Goal: Information Seeking & Learning: Learn about a topic

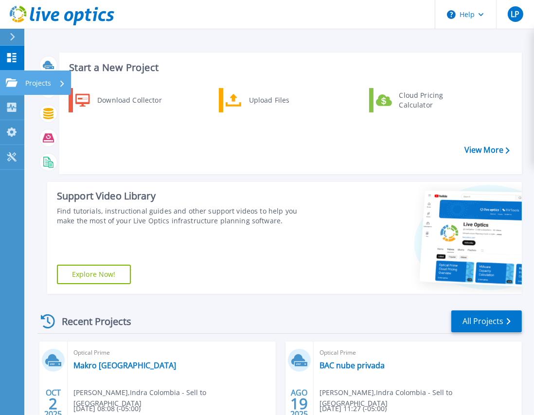
click at [14, 77] on link "Projects Projects" at bounding box center [12, 83] width 24 height 25
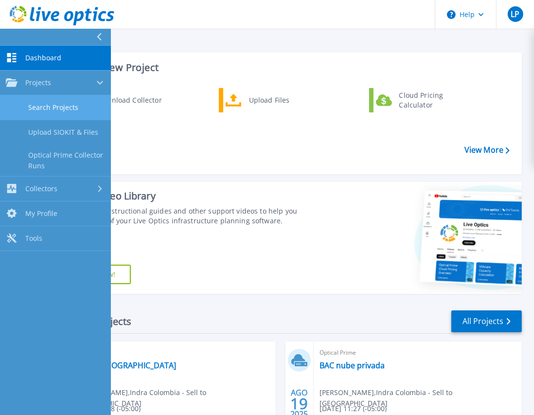
click at [60, 106] on link "Search Projects" at bounding box center [55, 107] width 111 height 25
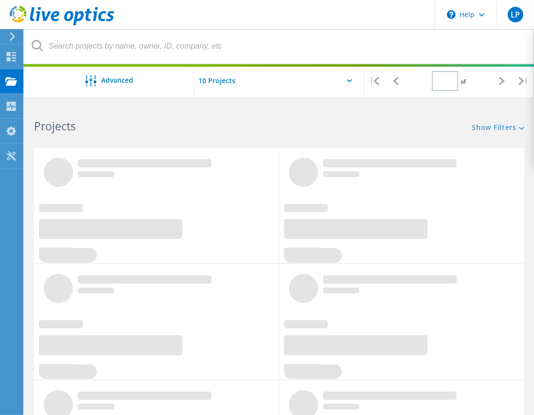
type input "1"
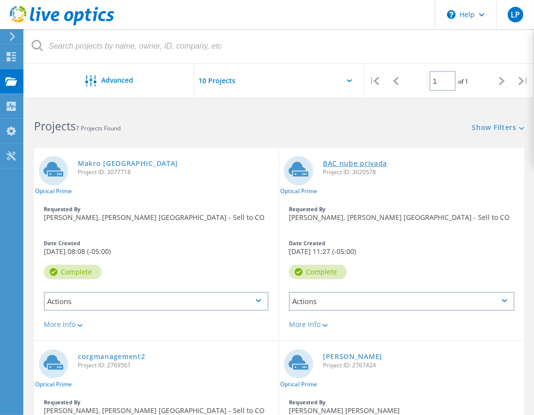
click at [343, 162] on link "BAC nube privada" at bounding box center [355, 163] width 64 height 7
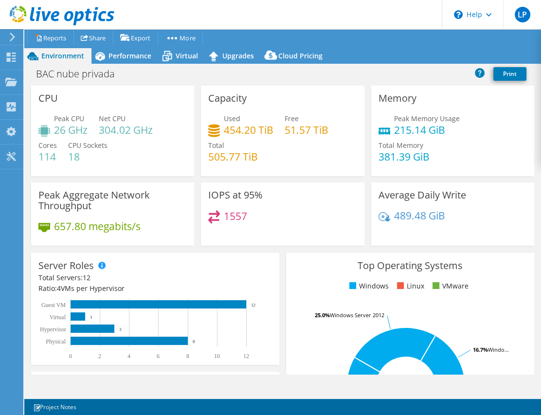
select select "USD"
drag, startPoint x: 44, startPoint y: 152, endPoint x: 53, endPoint y: 155, distance: 9.9
click at [53, 155] on h4 "114" at bounding box center [47, 156] width 18 height 11
drag, startPoint x: 73, startPoint y: 146, endPoint x: 96, endPoint y: 154, distance: 24.3
click at [96, 154] on div "CPU Sockets 18" at bounding box center [87, 151] width 39 height 22
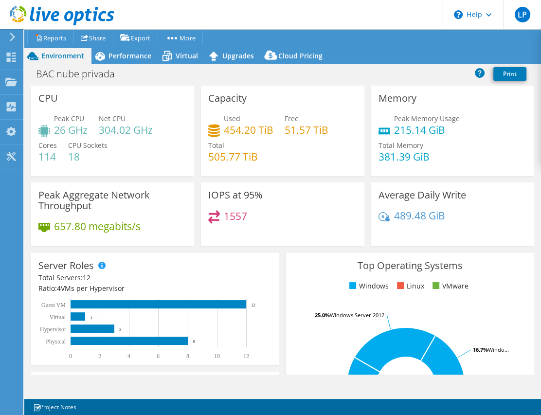
click at [95, 161] on div "Peak CPU 26 GHz Net CPU 304.02 GHz Cores 114 CPU Sockets 18" at bounding box center [112, 142] width 148 height 58
click at [112, 56] on span "Performance" at bounding box center [130, 55] width 43 height 9
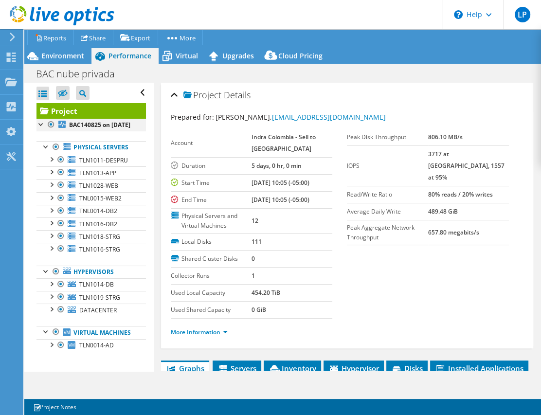
click at [40, 123] on div at bounding box center [42, 124] width 10 height 10
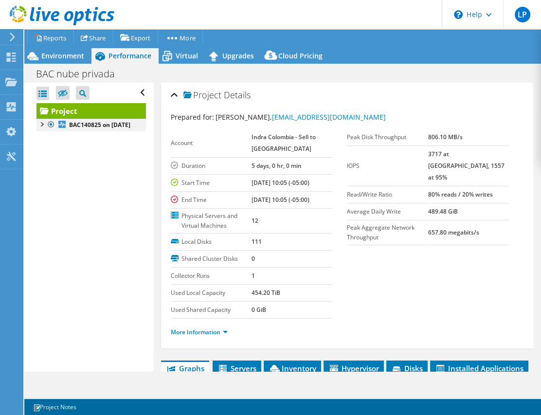
click at [40, 123] on div at bounding box center [42, 124] width 10 height 10
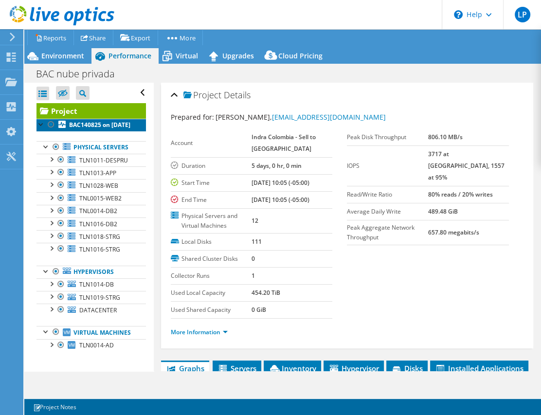
click at [83, 129] on b "BAC140825 on [DATE]" at bounding box center [99, 125] width 61 height 8
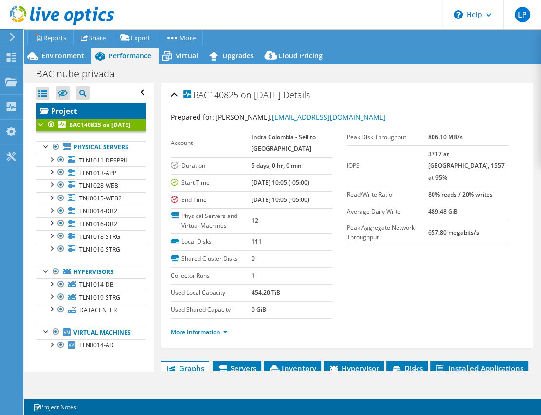
click at [84, 110] on link "Project" at bounding box center [92, 111] width 110 height 16
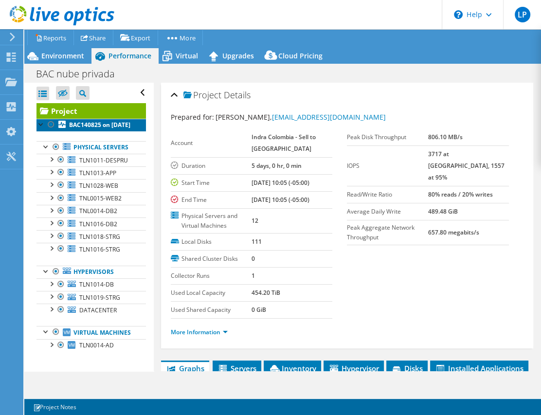
click at [84, 125] on b "BAC140825 on [DATE]" at bounding box center [99, 125] width 61 height 8
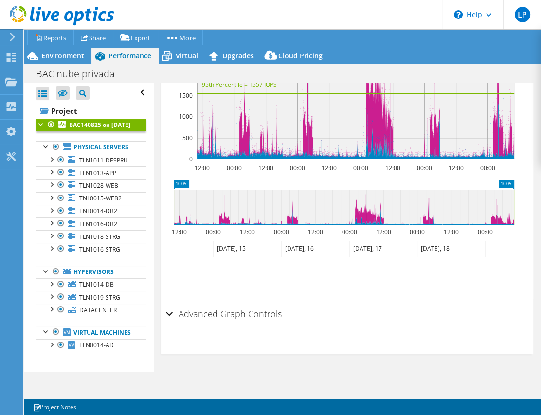
scroll to position [206, 0]
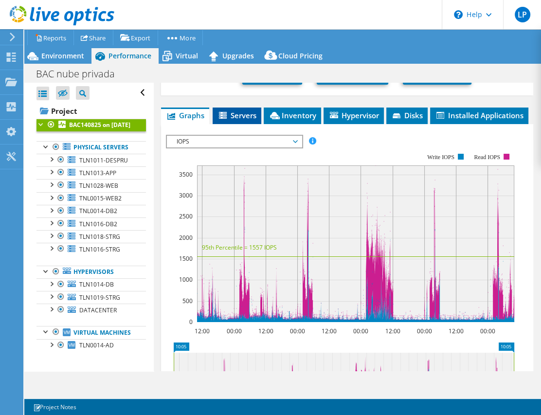
click at [239, 113] on span "Servers" at bounding box center [237, 115] width 39 height 10
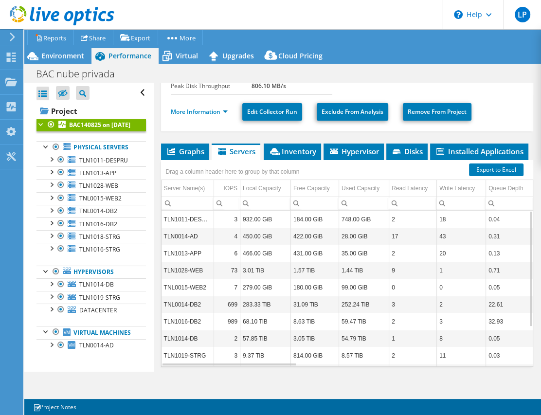
scroll to position [158, 0]
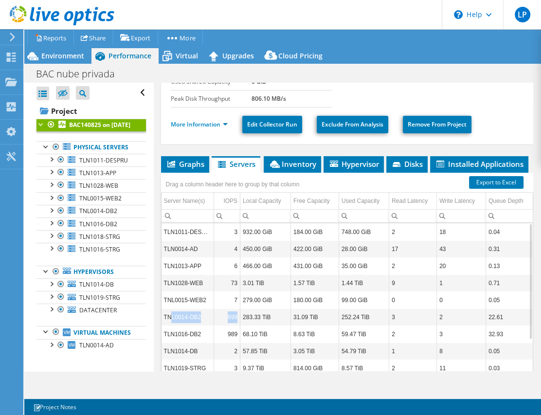
drag, startPoint x: 171, startPoint y: 333, endPoint x: 296, endPoint y: 340, distance: 125.3
click at [269, 309] on td "279.00 GiB" at bounding box center [265, 300] width 51 height 17
click at [200, 326] on td "TNL0014-DB2" at bounding box center [188, 317] width 53 height 17
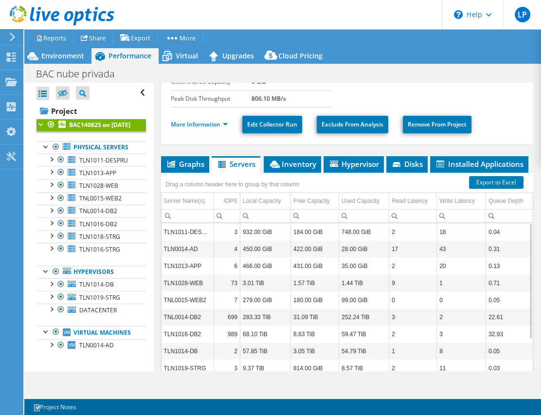
click at [194, 326] on td "TNL0014-DB2" at bounding box center [188, 317] width 53 height 17
drag, startPoint x: 339, startPoint y: 331, endPoint x: 370, endPoint y: 331, distance: 31.2
click at [367, 326] on td "252.24 TiB" at bounding box center [364, 317] width 50 height 17
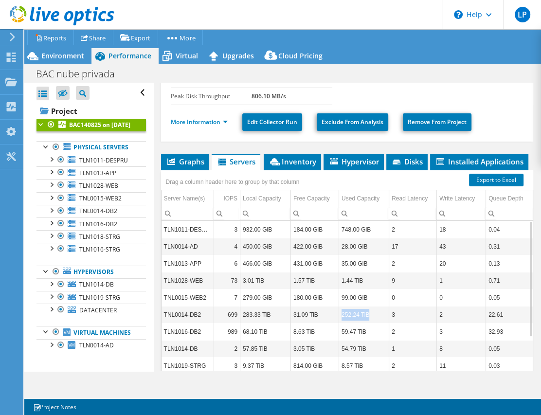
scroll to position [25, 0]
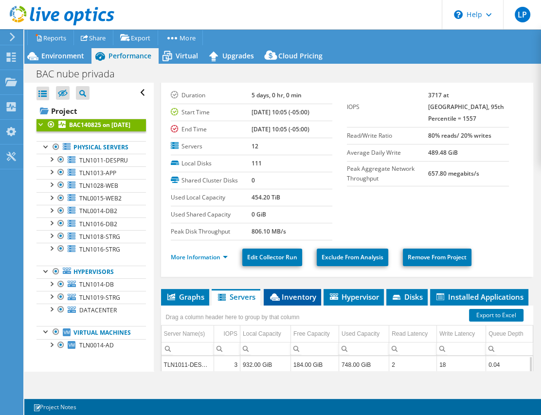
click at [302, 295] on span "Inventory" at bounding box center [293, 297] width 48 height 10
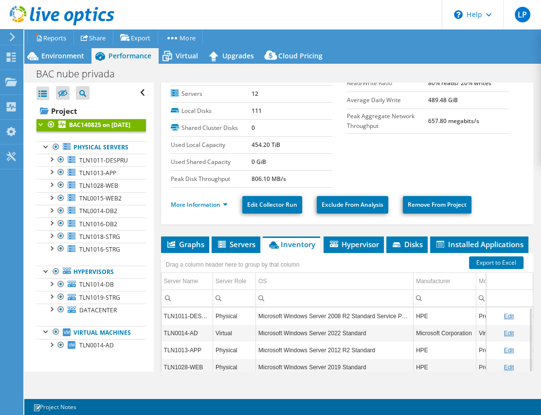
scroll to position [69, 0]
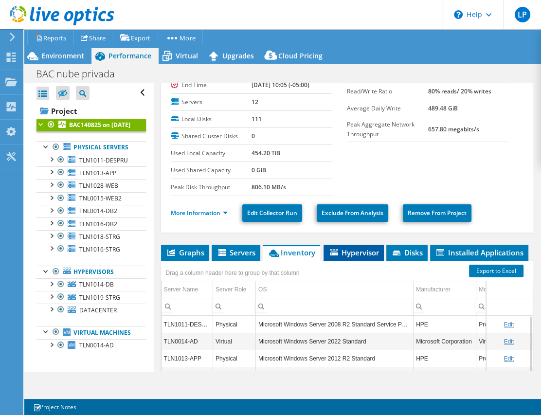
click at [344, 254] on span "Hypervisor" at bounding box center [354, 253] width 51 height 10
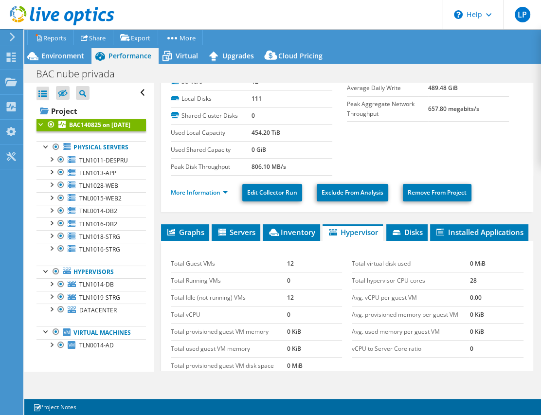
scroll to position [202, 0]
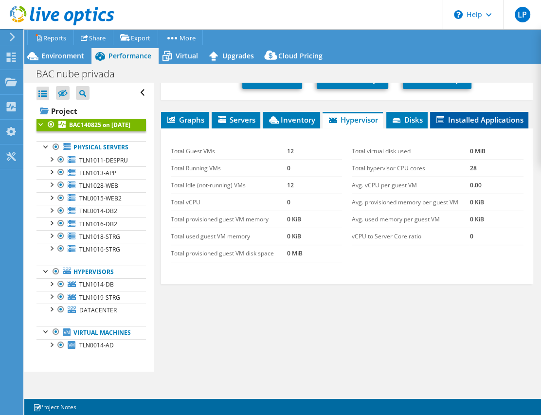
click at [430, 128] on li "Installed Applications" at bounding box center [479, 120] width 98 height 17
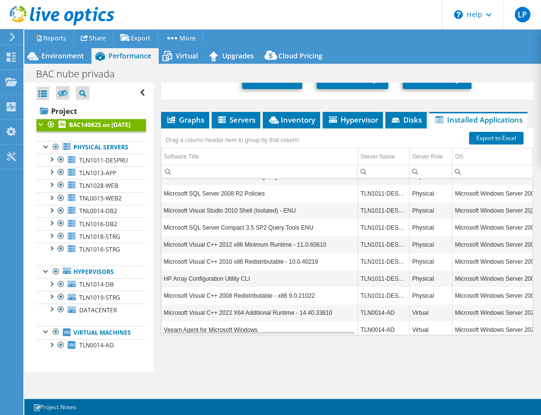
scroll to position [1962, 0]
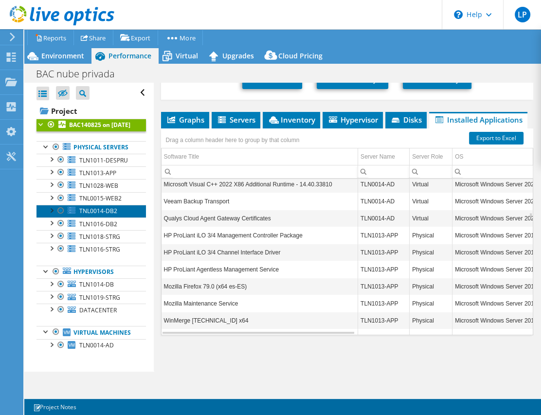
click at [87, 215] on span "TNL0014-DB2" at bounding box center [98, 211] width 38 height 8
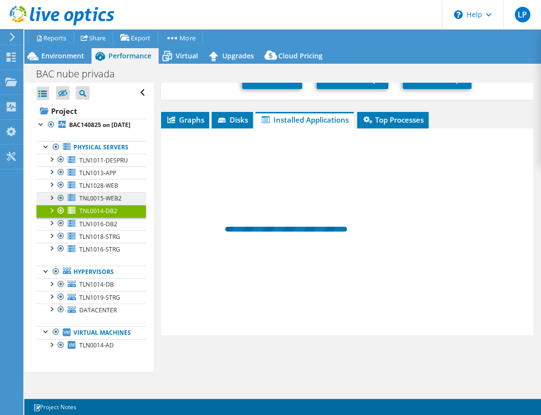
scroll to position [191, 0]
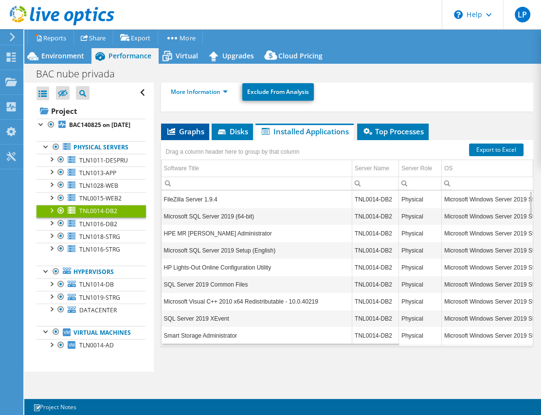
click at [183, 127] on span "Graphs" at bounding box center [185, 132] width 38 height 10
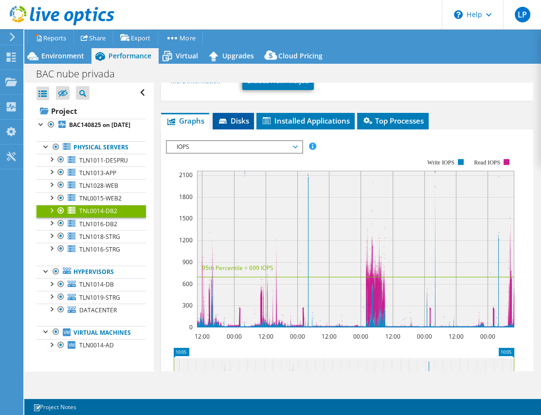
click at [223, 119] on icon at bounding box center [224, 122] width 10 height 6
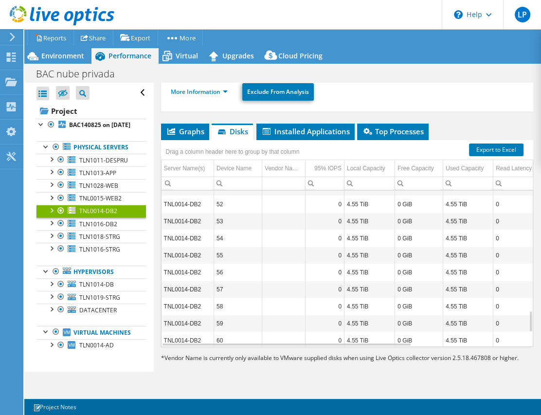
scroll to position [0, 0]
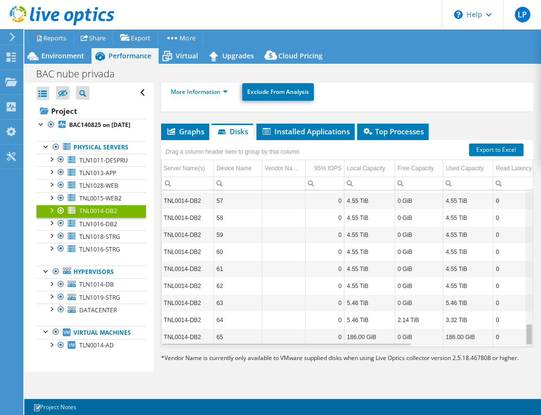
drag, startPoint x: 525, startPoint y: 320, endPoint x: 525, endPoint y: 312, distance: 7.3
click at [525, 312] on body "LP End User [PERSON_NAME] [EMAIL_ADDRESS][DOMAIN_NAME] Indra Colombia - Sell to…" at bounding box center [270, 207] width 541 height 415
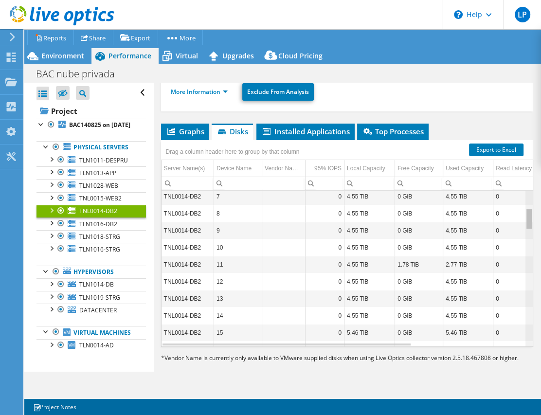
drag, startPoint x: 524, startPoint y: 316, endPoint x: 518, endPoint y: 193, distance: 123.3
click at [518, 193] on body "LP End User [PERSON_NAME] [EMAIL_ADDRESS][DOMAIN_NAME] Indra Colombia - Sell to…" at bounding box center [270, 207] width 541 height 415
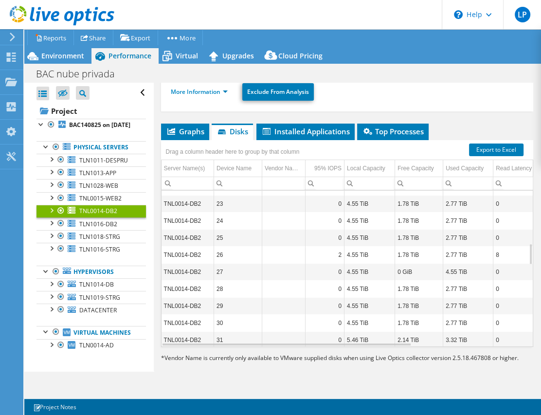
click at [183, 297] on td "TNL0014-DB2" at bounding box center [188, 305] width 53 height 17
drag, startPoint x: 267, startPoint y: 290, endPoint x: 287, endPoint y: 291, distance: 20.0
click at [269, 297] on td "Column Vendor Name*, Value" at bounding box center [283, 305] width 43 height 17
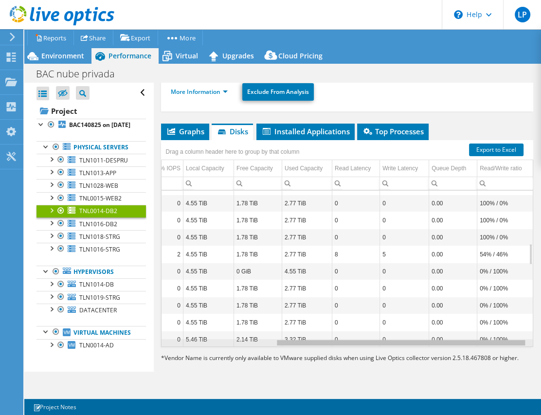
click at [421, 339] on div "Data grid" at bounding box center [348, 342] width 372 height 7
click at [421, 340] on div "Data grid" at bounding box center [401, 342] width 248 height 5
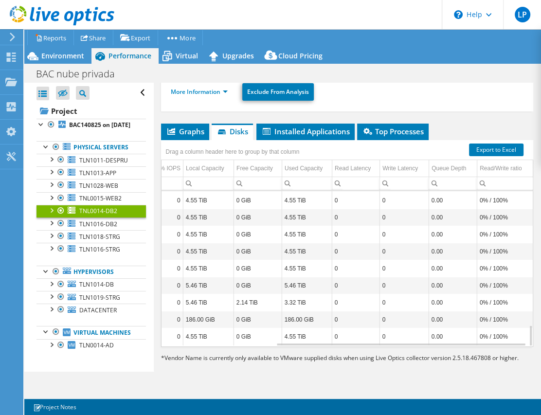
scroll to position [0, 167]
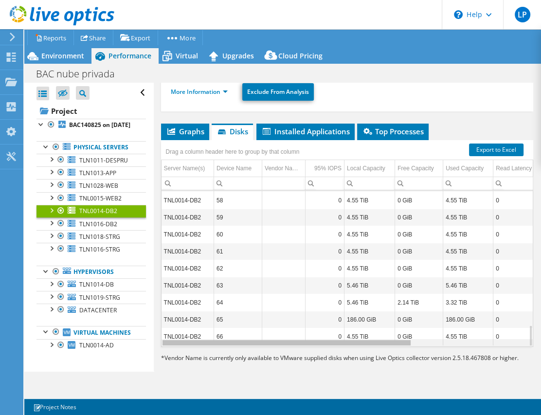
drag, startPoint x: 420, startPoint y: 331, endPoint x: 256, endPoint y: 339, distance: 164.2
click at [258, 338] on body "LP End User [PERSON_NAME] [EMAIL_ADDRESS][DOMAIN_NAME] Indra Colombia - Sell to…" at bounding box center [270, 207] width 541 height 415
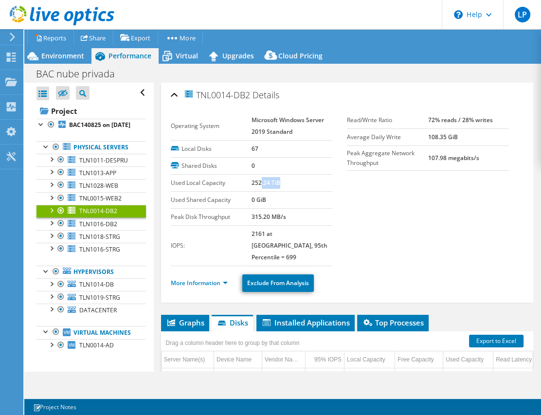
drag, startPoint x: 258, startPoint y: 180, endPoint x: 283, endPoint y: 178, distance: 24.4
click at [281, 178] on td "252.24 TiB" at bounding box center [292, 182] width 81 height 17
click at [77, 154] on link "Physical Servers" at bounding box center [92, 147] width 110 height 13
click at [56, 153] on div at bounding box center [56, 147] width 10 height 12
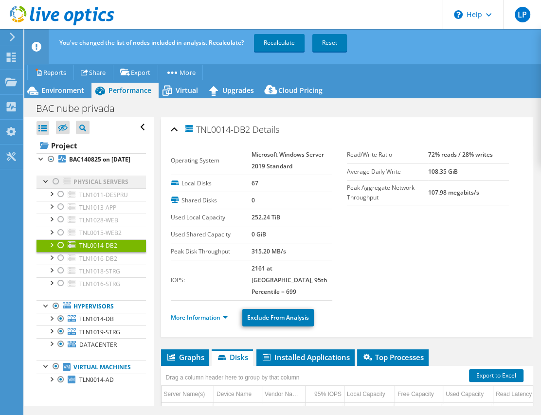
click at [71, 188] on link "Physical Servers" at bounding box center [92, 182] width 110 height 13
click at [55, 187] on div at bounding box center [56, 182] width 10 height 12
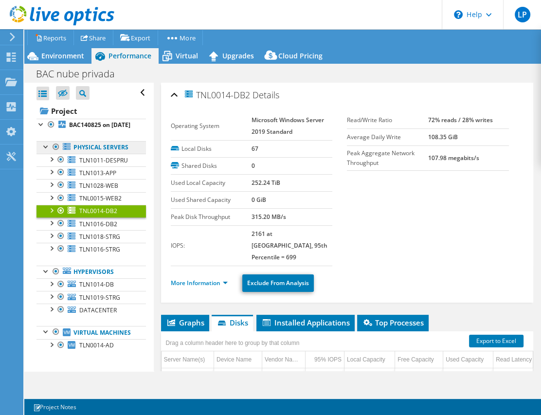
click at [83, 154] on link "Physical Servers" at bounding box center [92, 147] width 110 height 13
click at [100, 154] on link "Physical Servers" at bounding box center [92, 147] width 110 height 13
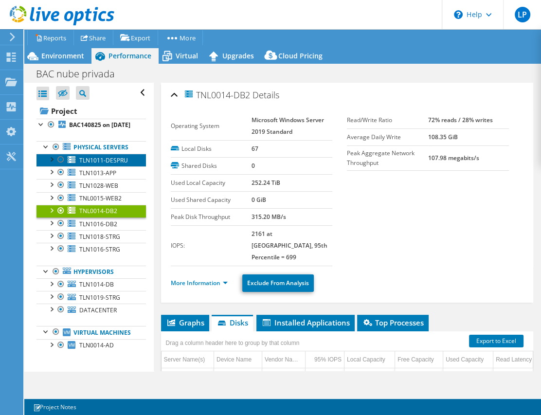
click at [85, 165] on span "TLN1011-DESPRU" at bounding box center [103, 160] width 49 height 8
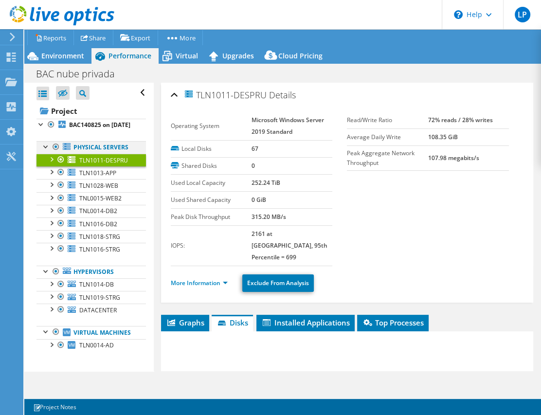
click at [89, 154] on link "Physical Servers" at bounding box center [92, 147] width 110 height 13
click at [41, 151] on div at bounding box center [46, 146] width 10 height 10
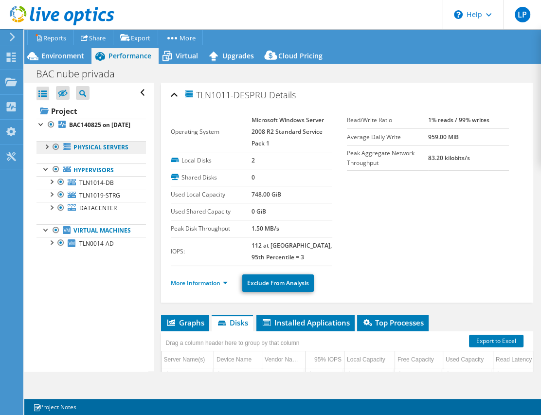
click at [69, 150] on icon at bounding box center [67, 146] width 8 height 7
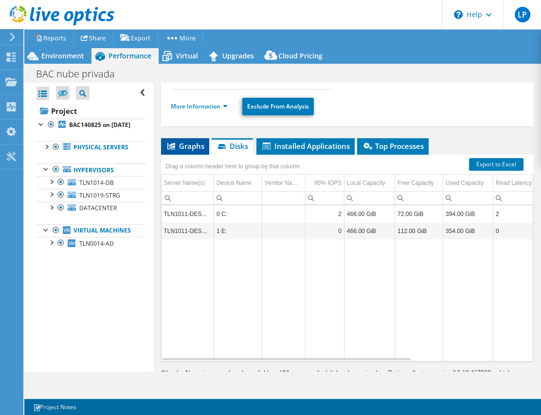
click at [201, 146] on span "Graphs" at bounding box center [185, 146] width 38 height 10
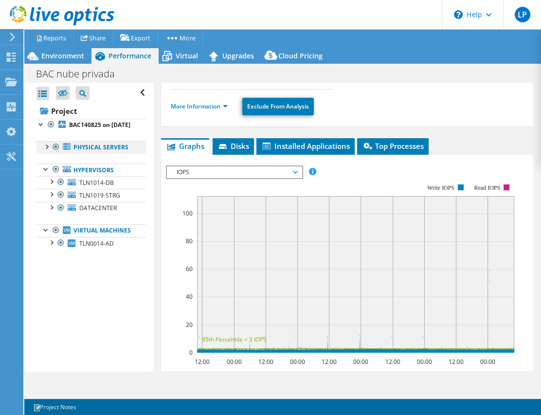
click at [48, 151] on div at bounding box center [46, 146] width 10 height 10
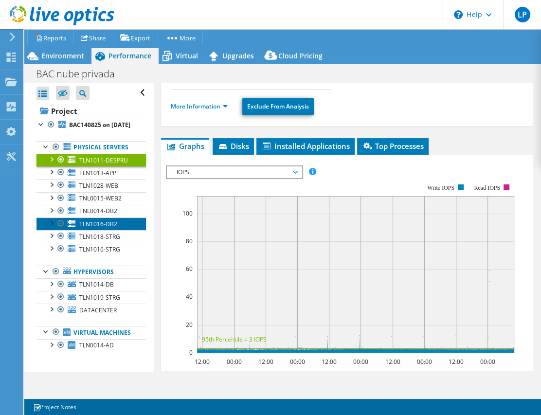
click at [81, 228] on span "TLN1016-DB2" at bounding box center [98, 224] width 38 height 8
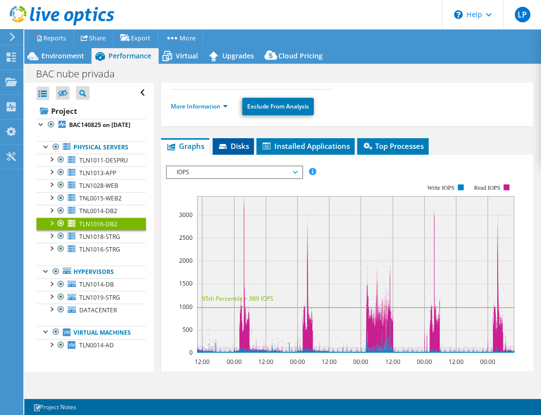
click at [238, 141] on span "Disks" at bounding box center [234, 146] width 32 height 10
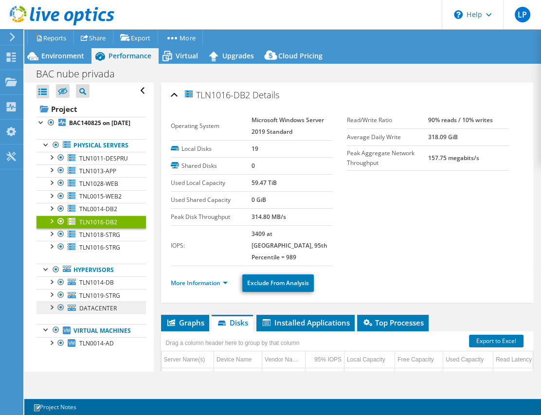
scroll to position [36, 0]
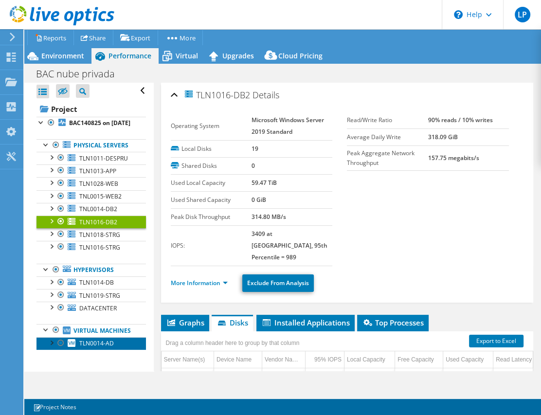
click at [88, 343] on span "TLN0014-AD" at bounding box center [96, 343] width 35 height 8
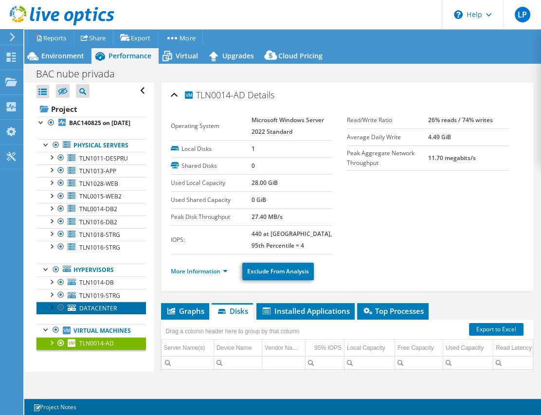
click at [89, 304] on span "DATACENTER" at bounding box center [97, 308] width 37 height 8
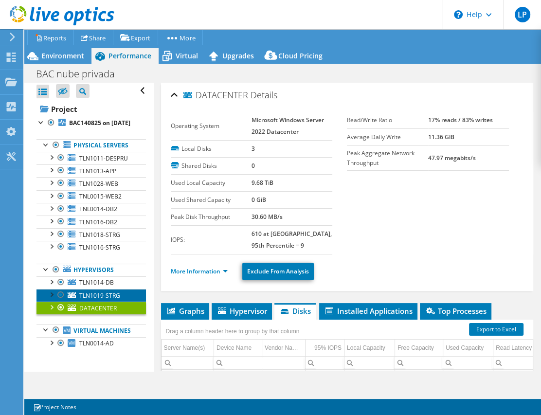
click at [87, 292] on span "TLN1019-STRG" at bounding box center [99, 296] width 41 height 8
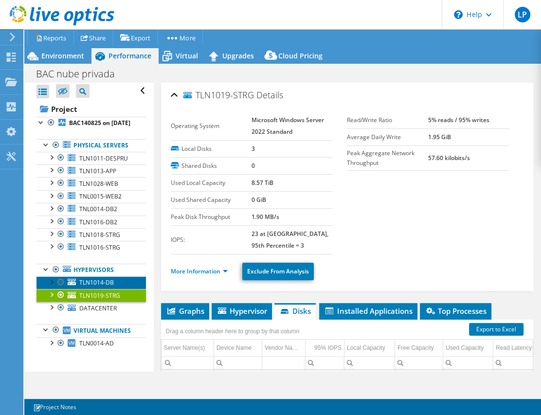
click at [92, 278] on span "TLN1014-DB" at bounding box center [96, 282] width 35 height 8
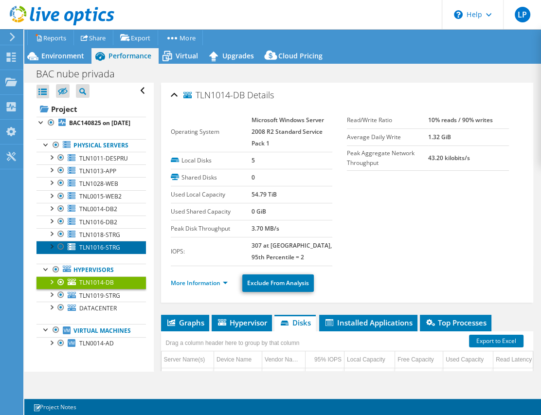
click at [99, 243] on span "TLN1016-STRG" at bounding box center [99, 247] width 41 height 8
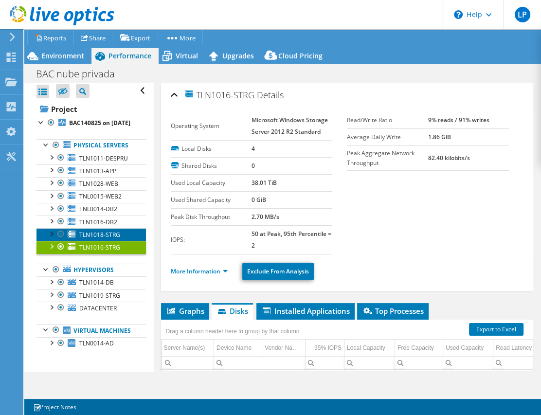
click at [98, 231] on span "TLN1018-STRG" at bounding box center [99, 235] width 41 height 8
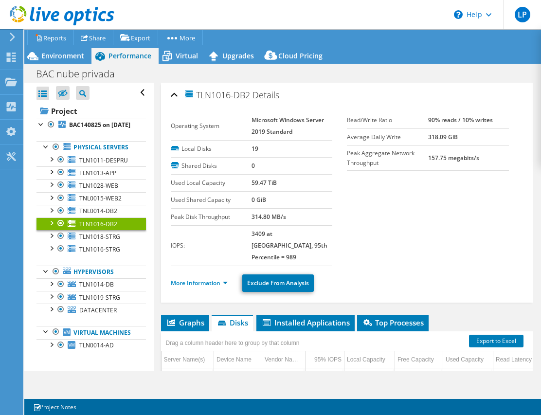
select select "USD"
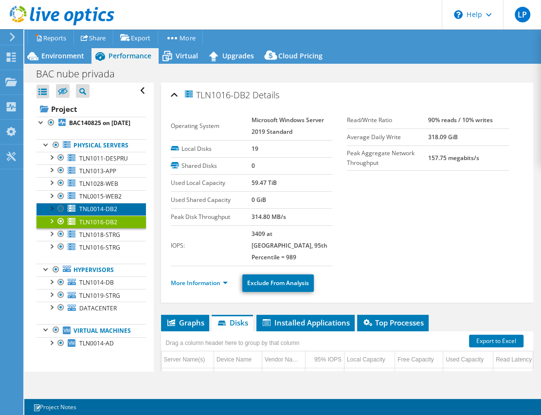
click at [103, 205] on span "TNL0014-DB2" at bounding box center [98, 209] width 38 height 8
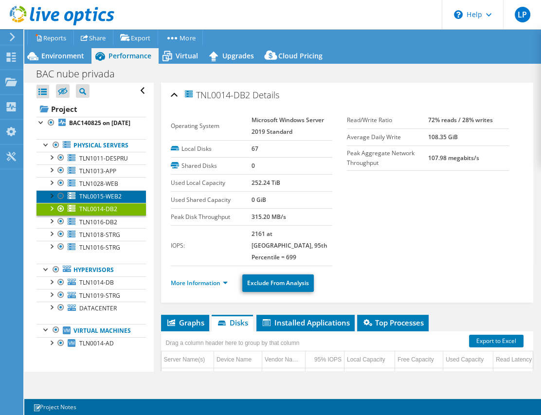
click at [103, 192] on span "TNL0015-WEB2" at bounding box center [100, 196] width 42 height 8
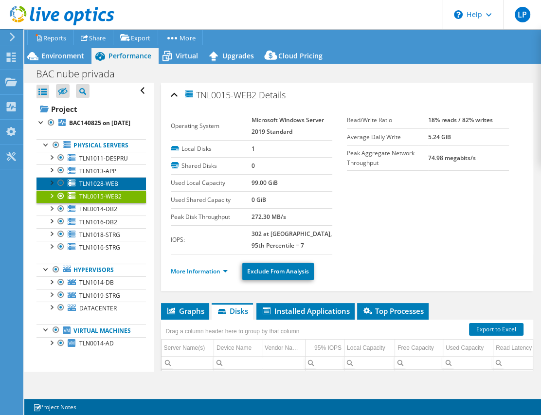
click at [89, 180] on span "TLN1028-WEB" at bounding box center [98, 184] width 39 height 8
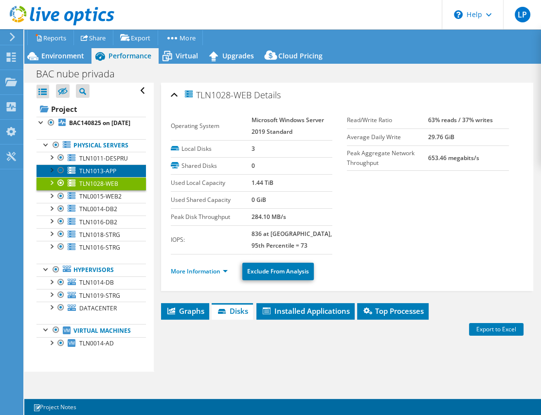
click at [97, 167] on span "TLN1013-APP" at bounding box center [97, 171] width 37 height 8
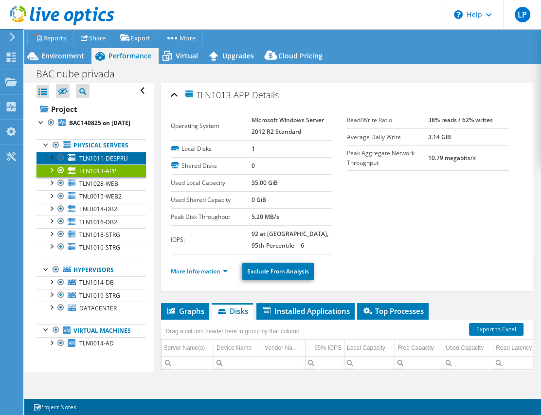
click at [88, 154] on span "TLN1011-DESPRU" at bounding box center [103, 158] width 49 height 8
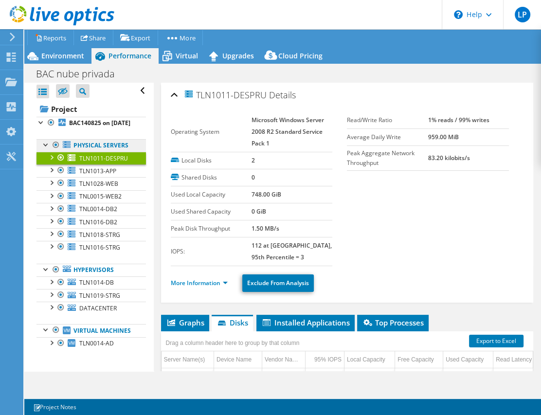
click at [87, 139] on link "Physical Servers" at bounding box center [92, 145] width 110 height 13
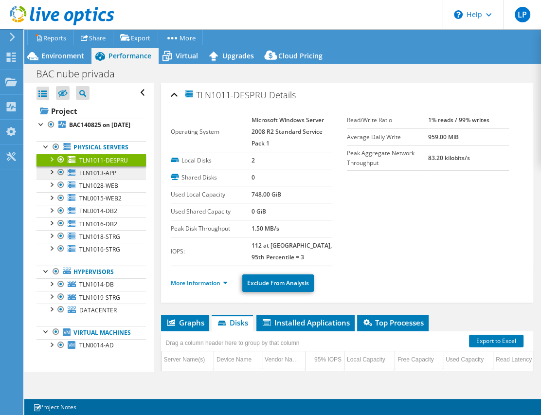
scroll to position [203, 0]
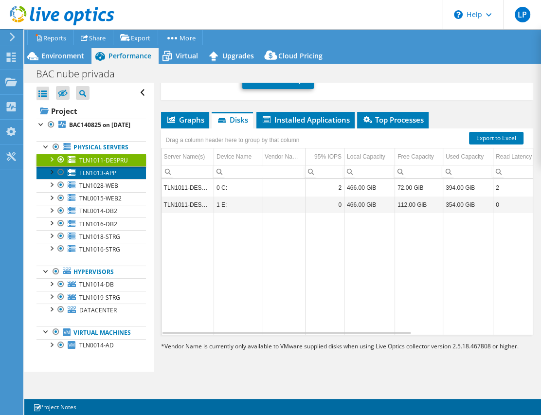
click at [97, 177] on span "TLN1013-APP" at bounding box center [97, 173] width 37 height 8
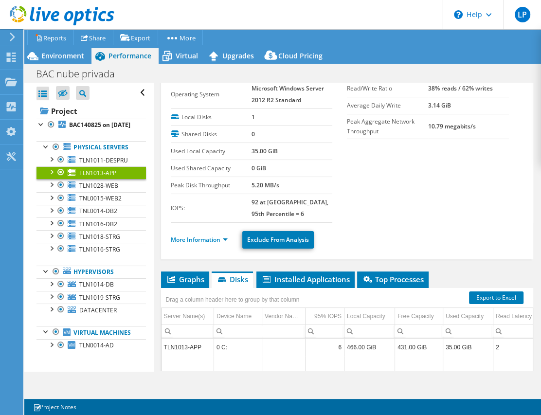
scroll to position [44, 0]
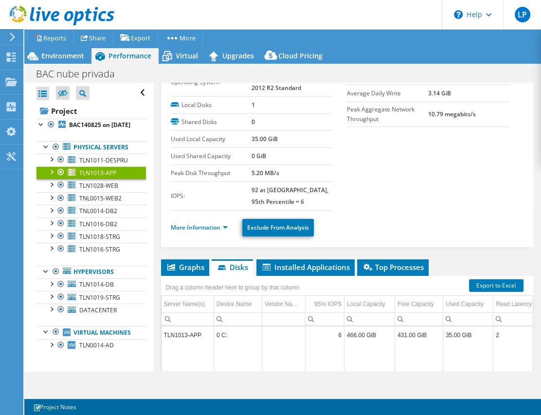
click at [253, 138] on b "35.00 GiB" at bounding box center [265, 139] width 26 height 8
copy section "35.00 GiB"
click at [101, 165] on span "TLN1011-DESPRU" at bounding box center [103, 160] width 49 height 8
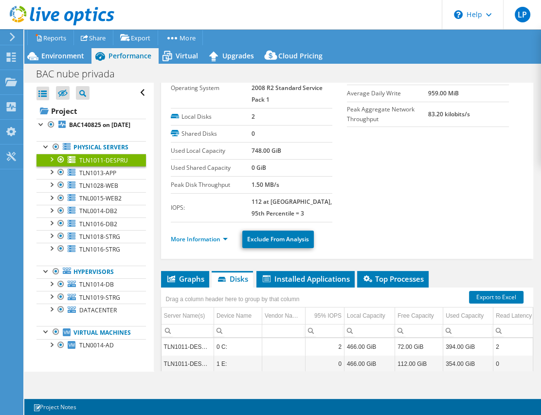
click at [259, 151] on b "748.00 GiB" at bounding box center [267, 150] width 30 height 8
copy section "748.00 GiB"
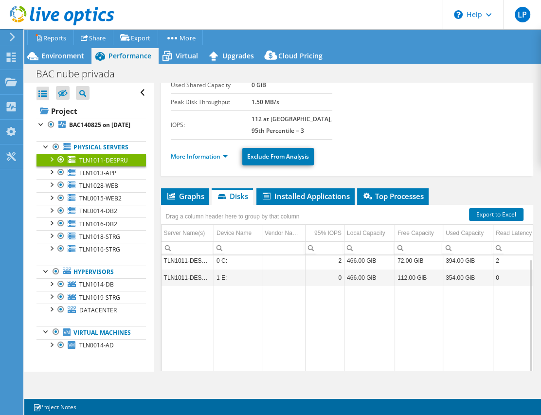
scroll to position [132, 0]
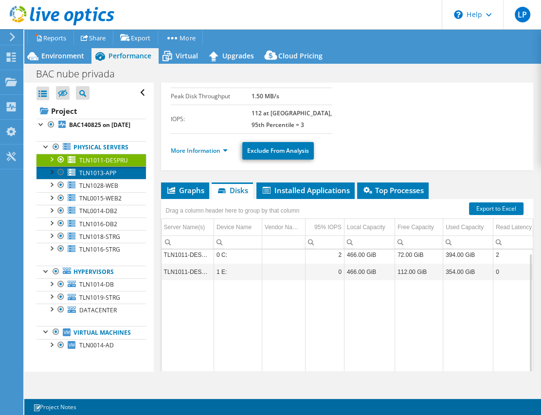
click at [84, 177] on span "TLN1013-APP" at bounding box center [97, 173] width 37 height 8
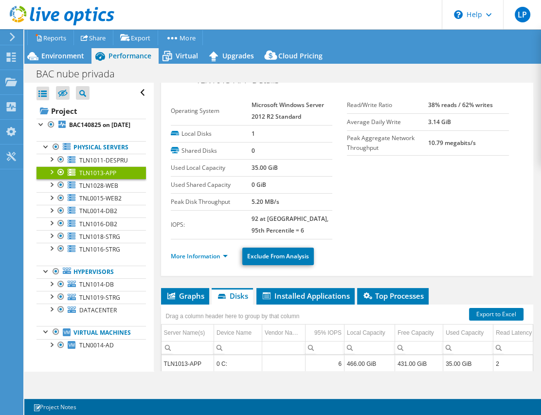
scroll to position [0, 0]
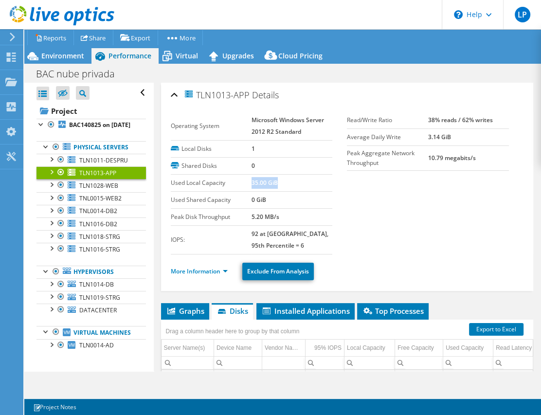
drag, startPoint x: 251, startPoint y: 183, endPoint x: 277, endPoint y: 182, distance: 26.3
click at [277, 182] on td "35.00 GiB" at bounding box center [292, 182] width 81 height 17
click at [100, 190] on span "TLN1028-WEB" at bounding box center [98, 186] width 39 height 8
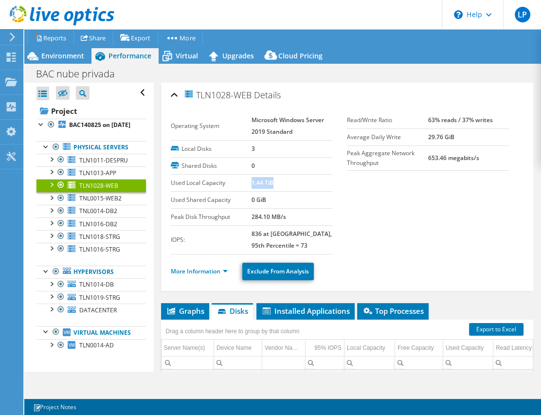
drag, startPoint x: 250, startPoint y: 182, endPoint x: 274, endPoint y: 182, distance: 23.8
click at [274, 182] on td "1.44 TiB" at bounding box center [292, 182] width 81 height 17
copy b "1.44 TiB"
drag, startPoint x: 467, startPoint y: 187, endPoint x: 461, endPoint y: 189, distance: 6.0
click at [467, 187] on section "Operating System Microsoft Windows Server 2019 Standard Local Disks 3 Shared Di…" at bounding box center [347, 183] width 353 height 143
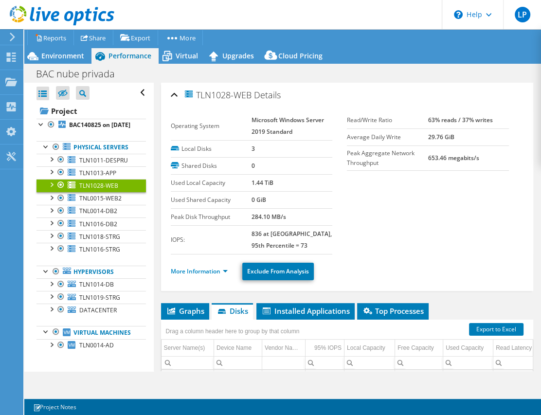
click at [454, 201] on section "Operating System Microsoft Windows Server 2019 Standard Local Disks 3 Shared Di…" at bounding box center [347, 183] width 353 height 143
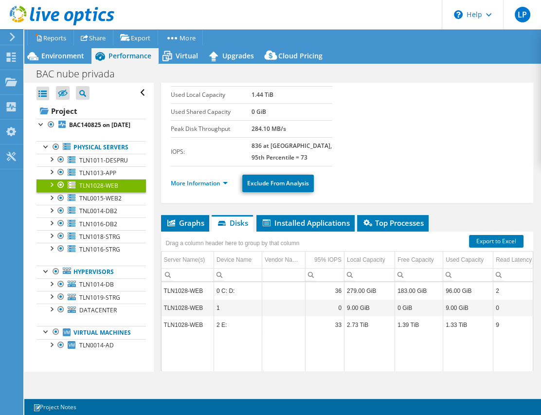
click at [454, 149] on section "Operating System Microsoft Windows Server 2019 Standard Local Disks 3 Shared Di…" at bounding box center [347, 95] width 353 height 143
click at [101, 202] on span "TNL0015-WEB2" at bounding box center [100, 198] width 42 height 8
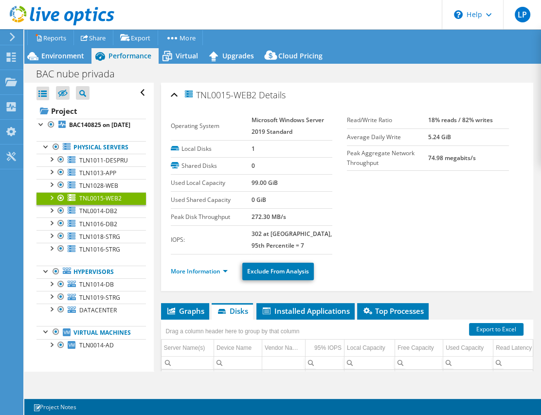
scroll to position [44, 0]
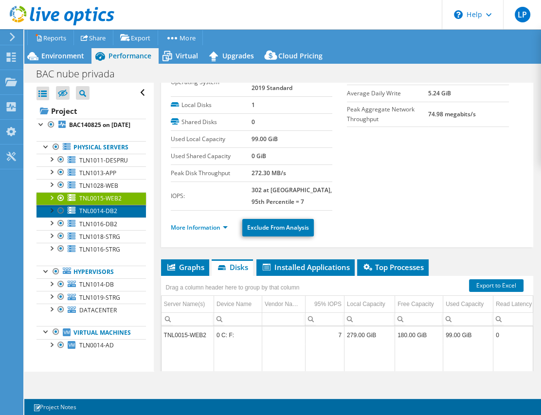
click at [101, 215] on span "TNL0014-DB2" at bounding box center [98, 211] width 38 height 8
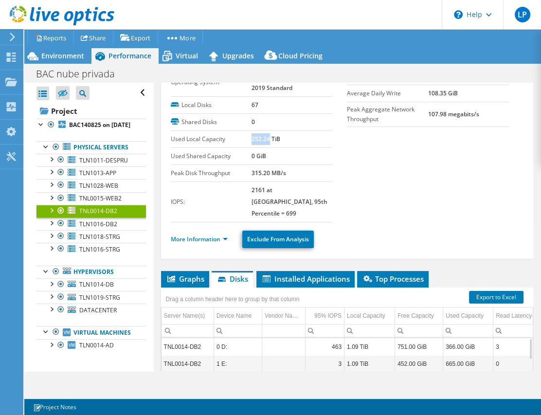
drag, startPoint x: 268, startPoint y: 138, endPoint x: 250, endPoint y: 136, distance: 18.1
click at [252, 136] on b "252.24 TiB" at bounding box center [266, 139] width 29 height 8
copy b "252.24"
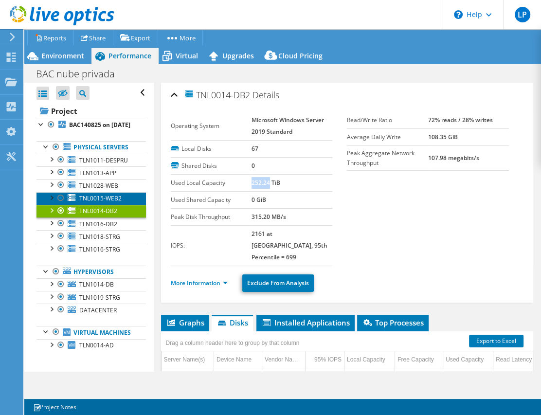
click at [105, 202] on span "TNL0015-WEB2" at bounding box center [100, 198] width 42 height 8
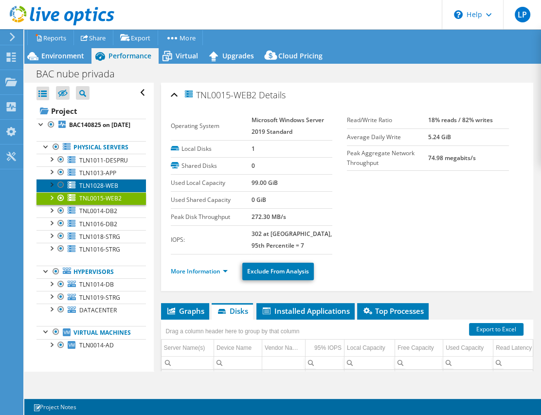
click at [107, 190] on span "TLN1028-WEB" at bounding box center [98, 186] width 39 height 8
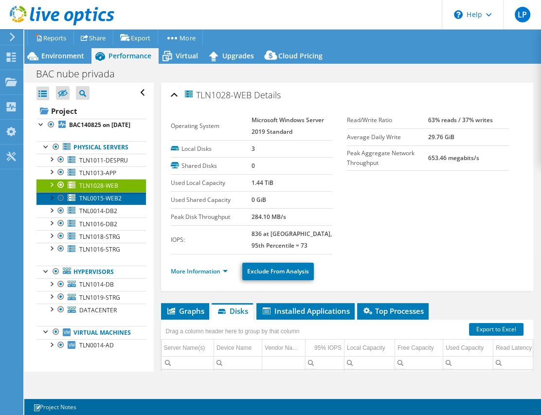
click at [105, 202] on span "TNL0015-WEB2" at bounding box center [100, 198] width 42 height 8
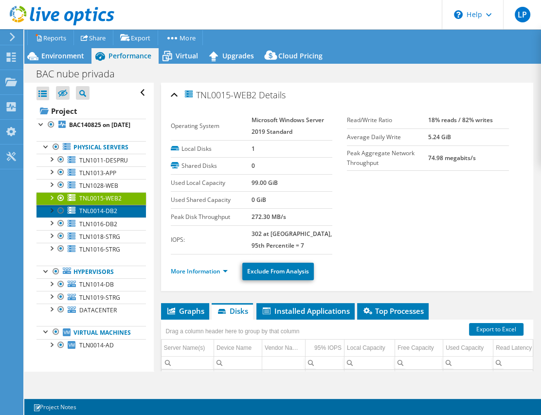
click at [99, 215] on span "TNL0014-DB2" at bounding box center [98, 211] width 38 height 8
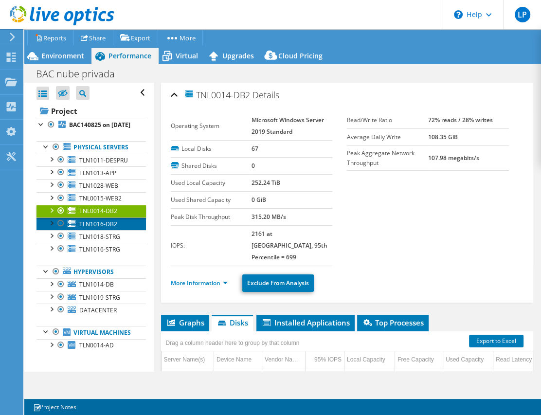
click at [102, 228] on span "TLN1016-DB2" at bounding box center [98, 224] width 38 height 8
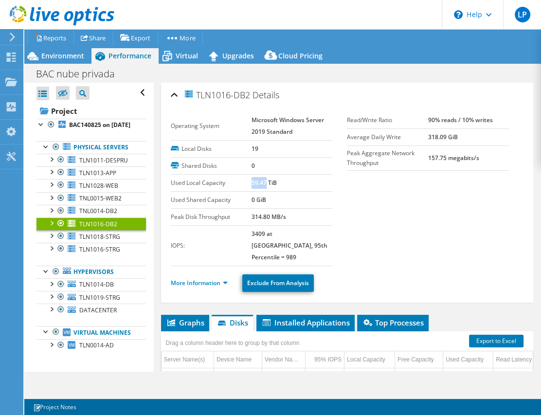
drag, startPoint x: 263, startPoint y: 183, endPoint x: 251, endPoint y: 183, distance: 12.2
click at [252, 183] on b "59.47 TiB" at bounding box center [264, 183] width 25 height 8
copy b "59.47"
click at [95, 241] on span "TLN1018-STRG" at bounding box center [99, 237] width 41 height 8
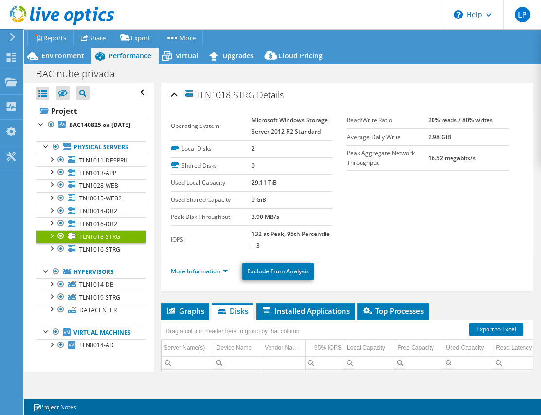
drag, startPoint x: 264, startPoint y: 183, endPoint x: 249, endPoint y: 183, distance: 15.6
click at [249, 183] on tr "Used Local Capacity 29.11 TiB" at bounding box center [252, 182] width 162 height 17
copy tr "29.11"
click at [101, 254] on span "TLN1016-STRG" at bounding box center [99, 249] width 41 height 8
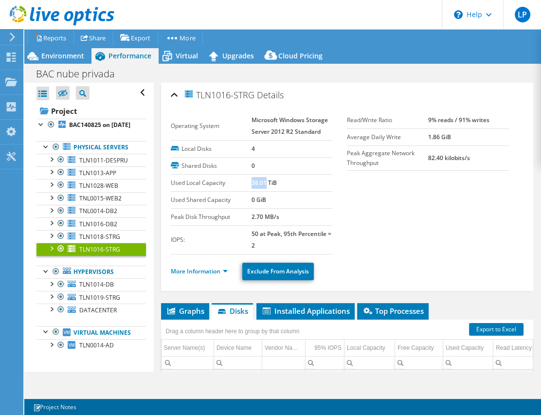
drag, startPoint x: 264, startPoint y: 182, endPoint x: 250, endPoint y: 182, distance: 13.6
click at [252, 182] on b "38.01 TiB" at bounding box center [264, 183] width 25 height 8
copy b "38.01"
click at [89, 289] on span "TLN1014-DB" at bounding box center [96, 284] width 35 height 8
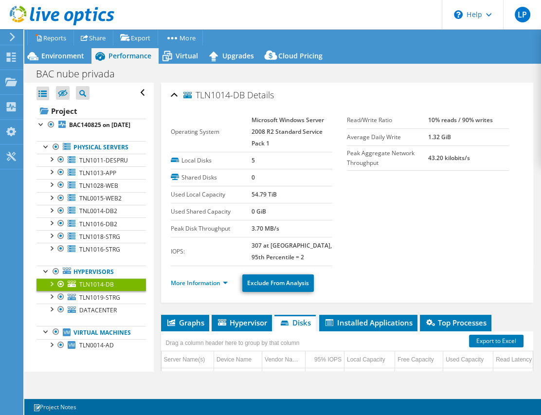
drag, startPoint x: 264, startPoint y: 196, endPoint x: 245, endPoint y: 198, distance: 19.1
click at [245, 198] on tr "Used Local Capacity 54.79 TiB" at bounding box center [252, 194] width 162 height 17
copy tr "54.79"
click at [93, 304] on link "TLN1019-STRG" at bounding box center [92, 297] width 110 height 13
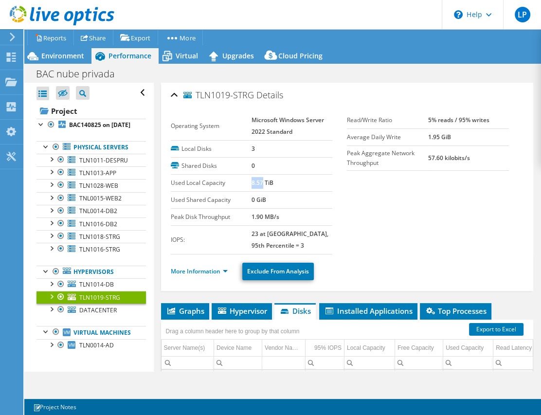
drag, startPoint x: 261, startPoint y: 181, endPoint x: 249, endPoint y: 182, distance: 12.2
click at [252, 182] on b "8.57 TiB" at bounding box center [263, 183] width 22 height 8
copy b "8.57"
select select "USD"
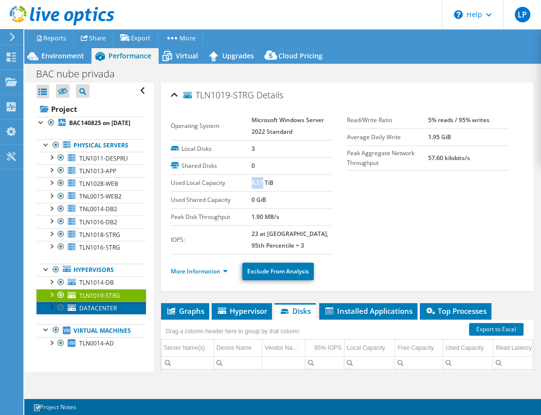
click at [100, 304] on span "DATACENTER" at bounding box center [97, 308] width 37 height 8
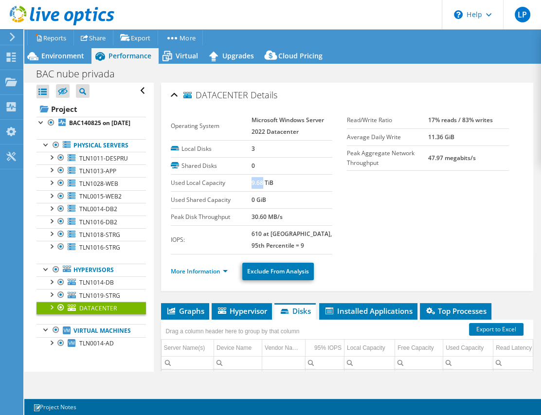
drag, startPoint x: 261, startPoint y: 182, endPoint x: 250, endPoint y: 182, distance: 11.2
click at [252, 182] on b "9.68 TiB" at bounding box center [263, 183] width 22 height 8
copy b "9.68"
click at [378, 375] on div "Project Actions Project Actions Reports Share Export vSAN ReadyNode Sizer" at bounding box center [282, 222] width 517 height 386
click at [105, 346] on span "TLN0014-AD" at bounding box center [96, 343] width 35 height 8
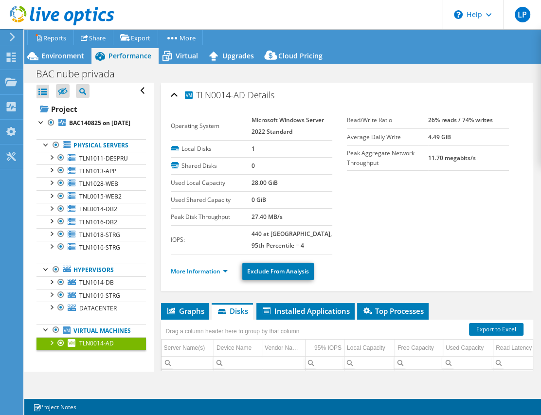
drag, startPoint x: 263, startPoint y: 182, endPoint x: 247, endPoint y: 182, distance: 16.1
click at [247, 182] on tr "Used Local Capacity 28.00 GiB" at bounding box center [252, 182] width 162 height 17
click at [260, 182] on b "28.00 GiB" at bounding box center [265, 183] width 26 height 8
click at [208, 168] on label "Shared Disks" at bounding box center [211, 166] width 81 height 10
click at [97, 180] on span "TLN1028-WEB" at bounding box center [98, 184] width 39 height 8
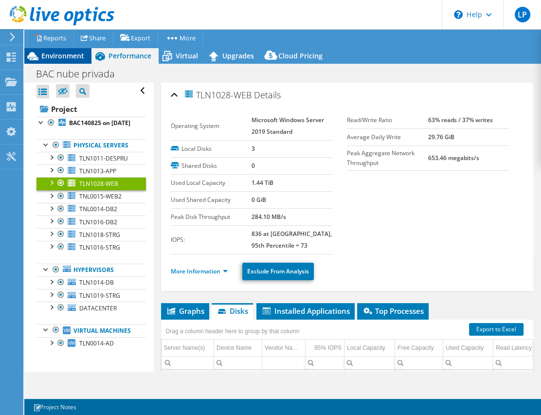
click at [74, 54] on span "Environment" at bounding box center [62, 55] width 43 height 9
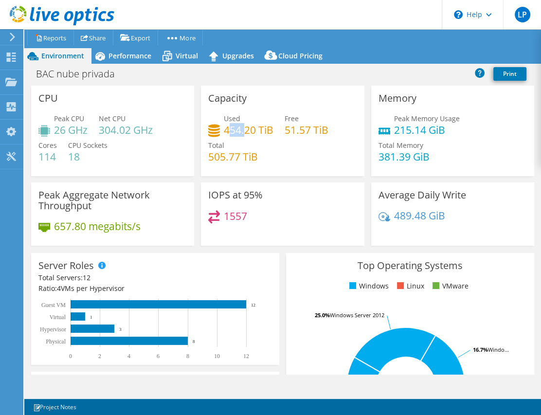
drag, startPoint x: 229, startPoint y: 131, endPoint x: 250, endPoint y: 128, distance: 21.6
click at [244, 129] on h4 "454.20 TiB" at bounding box center [249, 130] width 50 height 11
click at [520, 140] on div "Peak Memory Usage 215.14 GiB Total Memory 381.39 GiB" at bounding box center [453, 142] width 148 height 58
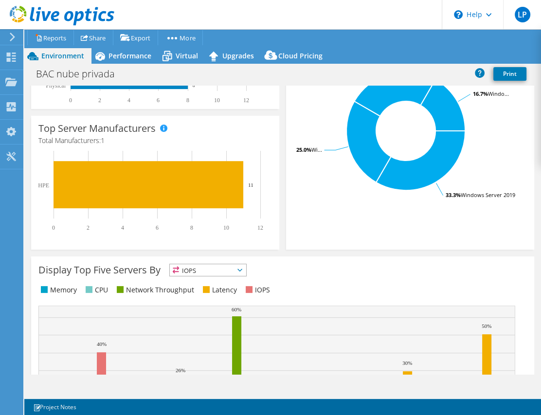
scroll to position [265, 0]
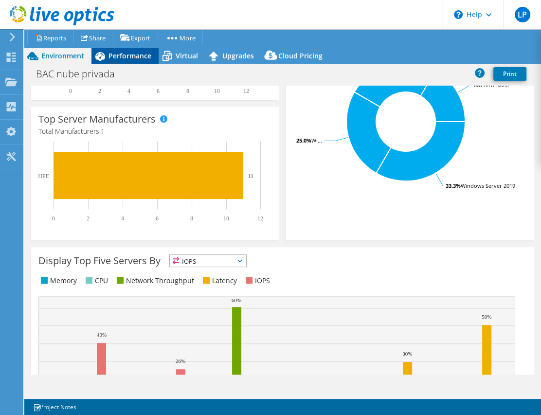
click at [113, 55] on span "Performance" at bounding box center [130, 55] width 43 height 9
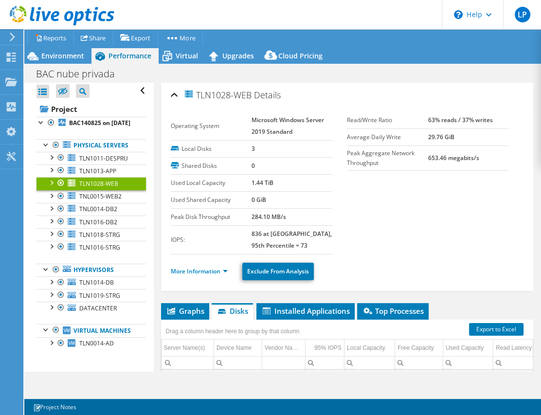
scroll to position [0, 0]
click at [95, 205] on span "TNL0014-DB2" at bounding box center [98, 209] width 38 height 8
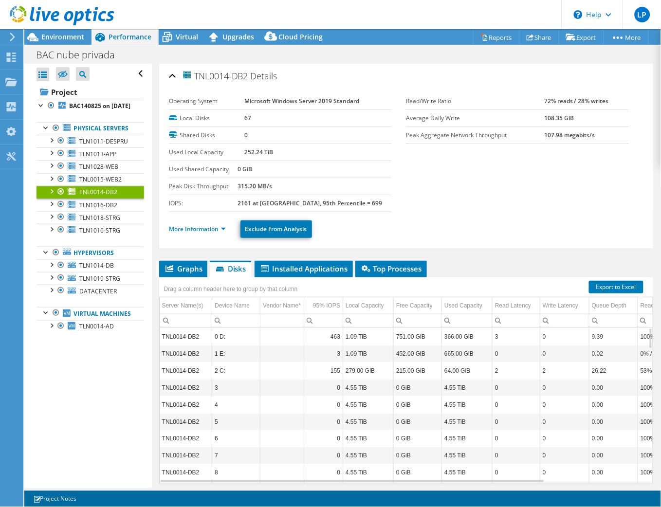
click at [238, 323] on input "Column Device Name, Filter cell" at bounding box center [236, 320] width 48 height 13
type input ":"
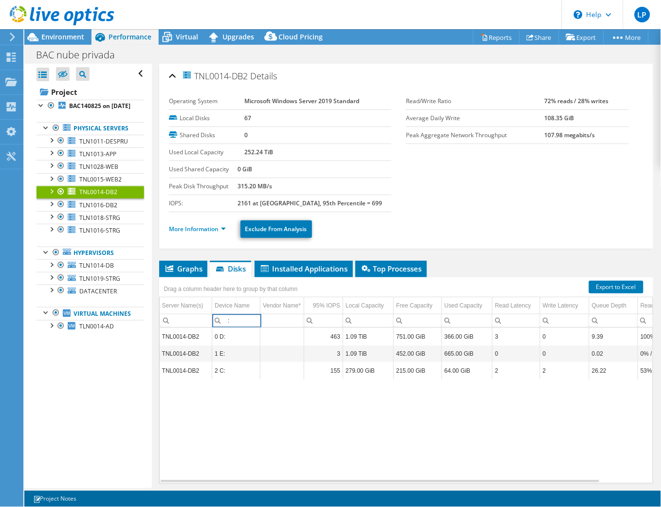
click at [511, 380] on td "Data grid" at bounding box center [517, 379] width 48 height 0
drag, startPoint x: 239, startPoint y: 323, endPoint x: 225, endPoint y: 320, distance: 13.8
click at [225, 320] on input ":" at bounding box center [236, 320] width 48 height 13
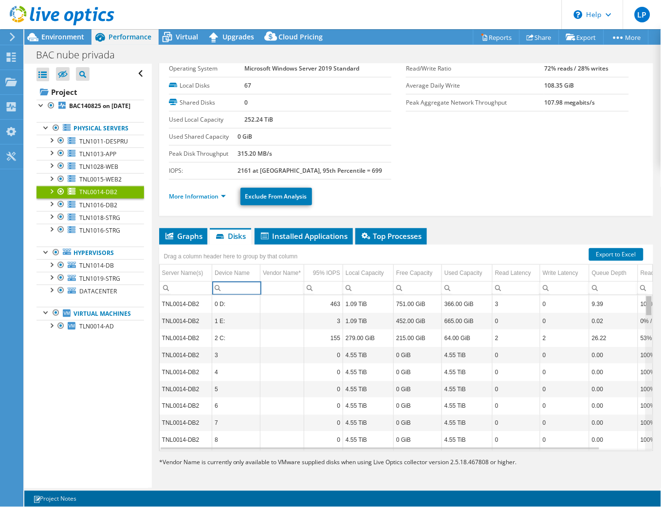
drag, startPoint x: 641, startPoint y: 307, endPoint x: 644, endPoint y: 327, distance: 20.1
click at [541, 327] on body "LP End User [PERSON_NAME] [EMAIL_ADDRESS][DOMAIN_NAME] Indra Colombia - Sell to…" at bounding box center [330, 253] width 661 height 507
drag, startPoint x: 47, startPoint y: 421, endPoint x: 54, endPoint y: 416, distance: 8.8
click at [47, 415] on div "Open All Close All Hide Excluded Nodes Project Tree Filter" at bounding box center [87, 276] width 127 height 424
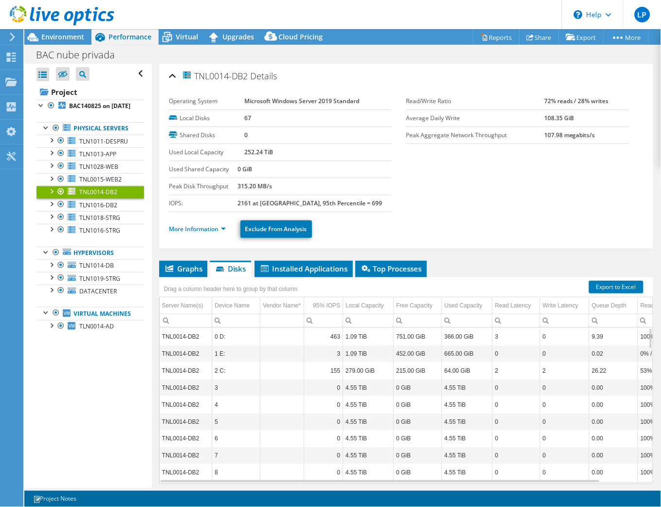
click at [214, 74] on span "TNL0014-DB2" at bounding box center [215, 75] width 67 height 11
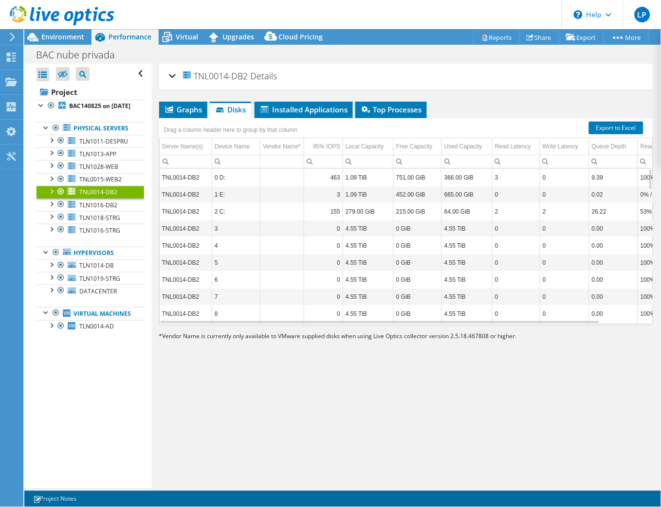
click at [243, 75] on span "TNL0014-DB2" at bounding box center [215, 75] width 67 height 11
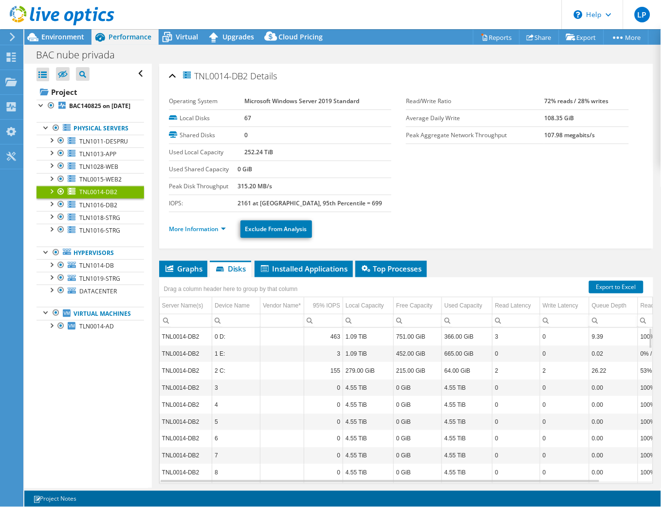
drag, startPoint x: 252, startPoint y: 74, endPoint x: 198, endPoint y: 77, distance: 54.6
click at [198, 77] on h2 "TNL0014-DB2 Details" at bounding box center [223, 75] width 109 height 19
copy h2 "TNL0014-DB2"
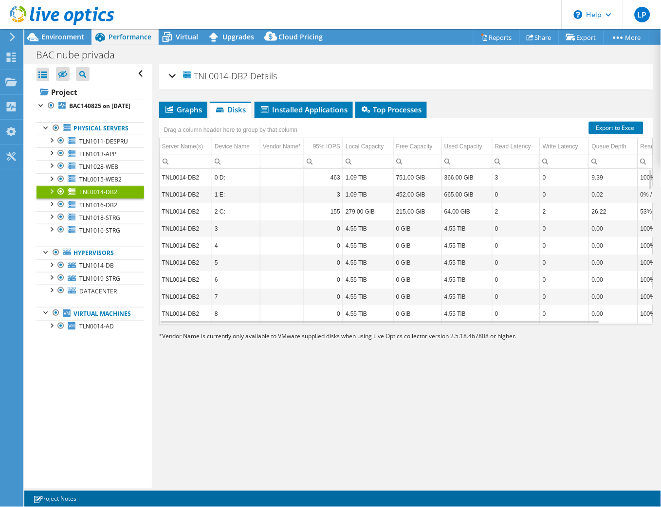
click at [173, 72] on div "TNL0014-DB2 Details" at bounding box center [406, 76] width 475 height 21
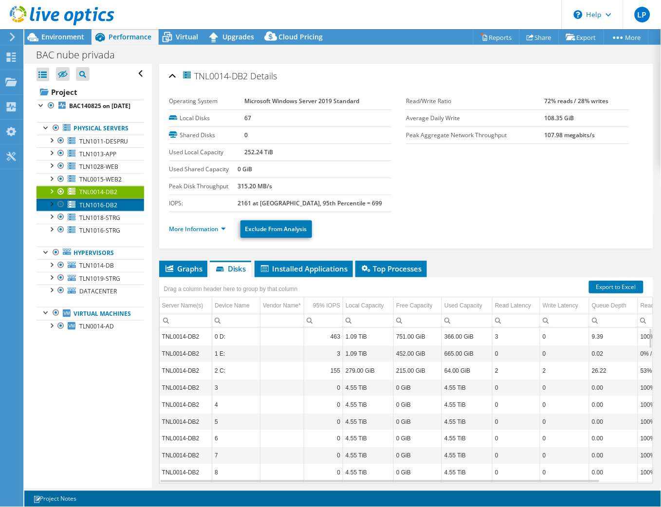
click at [109, 209] on span "TLN1016-DB2" at bounding box center [98, 205] width 38 height 8
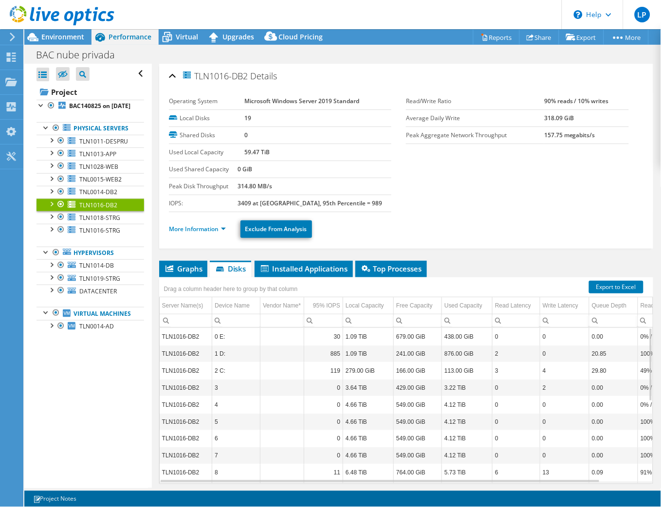
drag, startPoint x: 197, startPoint y: 75, endPoint x: 249, endPoint y: 76, distance: 52.1
click at [248, 76] on span "TLN1016-DB2" at bounding box center [215, 75] width 67 height 11
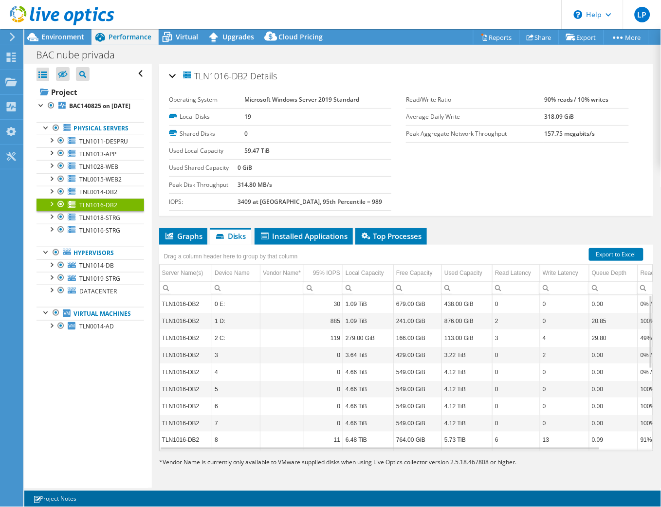
copy span "TLN1016-DB2"
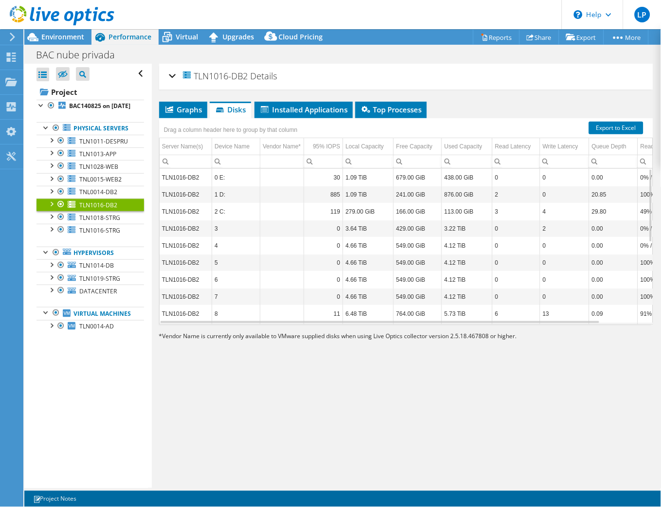
click at [259, 75] on span "Details" at bounding box center [264, 76] width 27 height 12
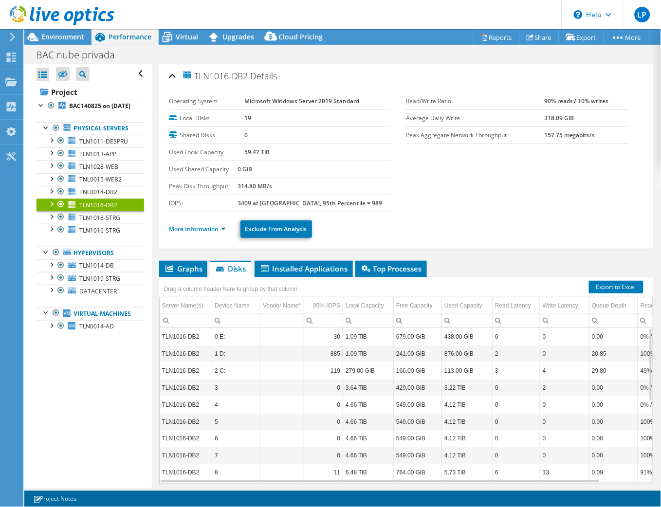
click at [103, 415] on div "Open All Close All Hide Excluded Nodes Project Tree Filter" at bounding box center [87, 276] width 127 height 424
click at [91, 196] on span "TNL0014-DB2" at bounding box center [98, 192] width 38 height 8
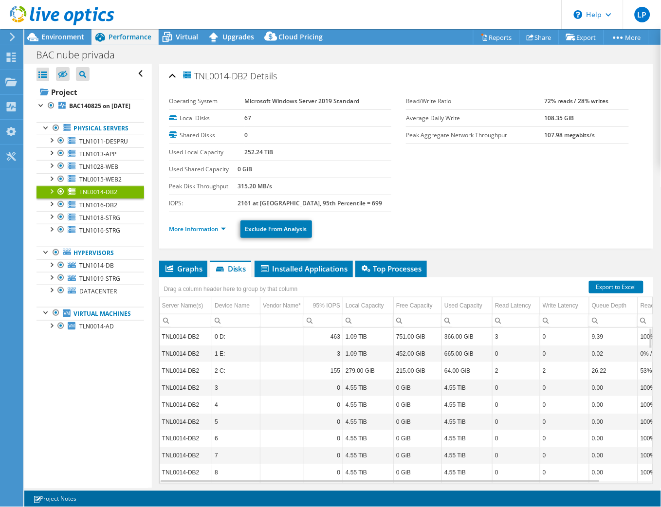
drag, startPoint x: 51, startPoint y: 435, endPoint x: 57, endPoint y: 422, distance: 13.9
click at [51, 415] on div "Open All Close All Hide Excluded Nodes Project Tree Filter" at bounding box center [87, 276] width 127 height 424
click at [95, 209] on span "TLN1016-DB2" at bounding box center [98, 205] width 38 height 8
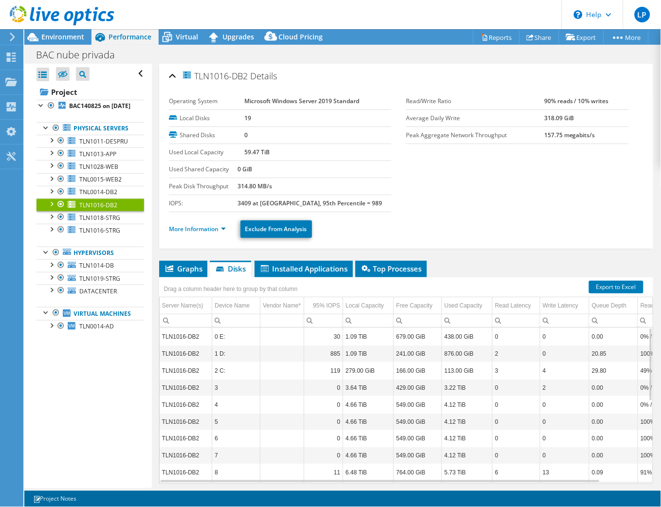
click at [47, 415] on div "Open All Close All Hide Excluded Nodes Project Tree Filter" at bounding box center [87, 276] width 127 height 424
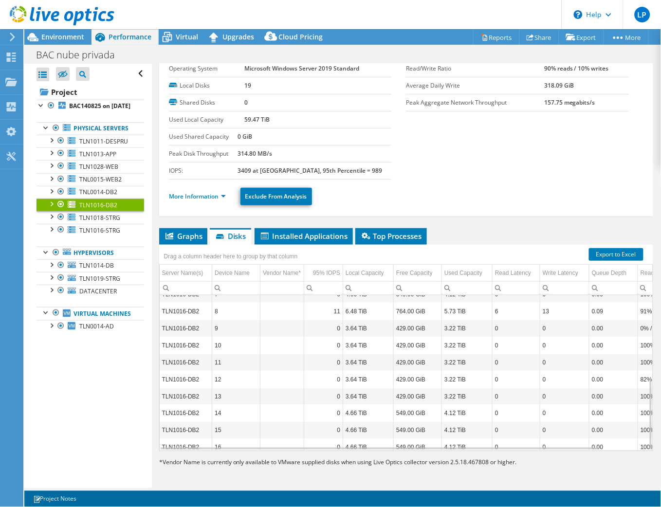
scroll to position [173, 0]
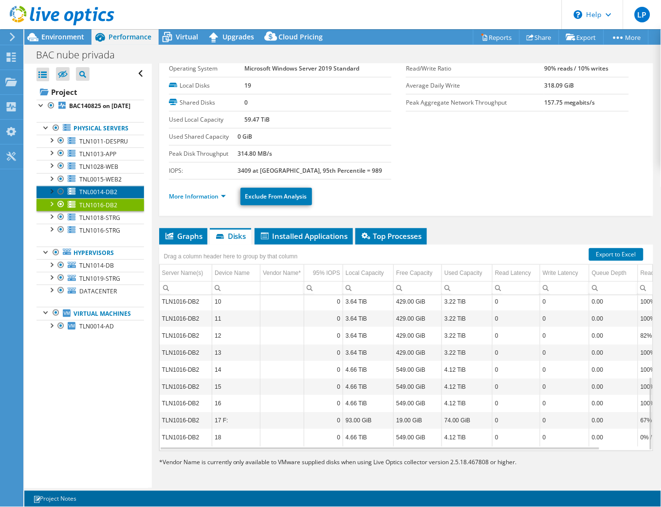
click at [90, 196] on span "TNL0014-DB2" at bounding box center [98, 192] width 38 height 8
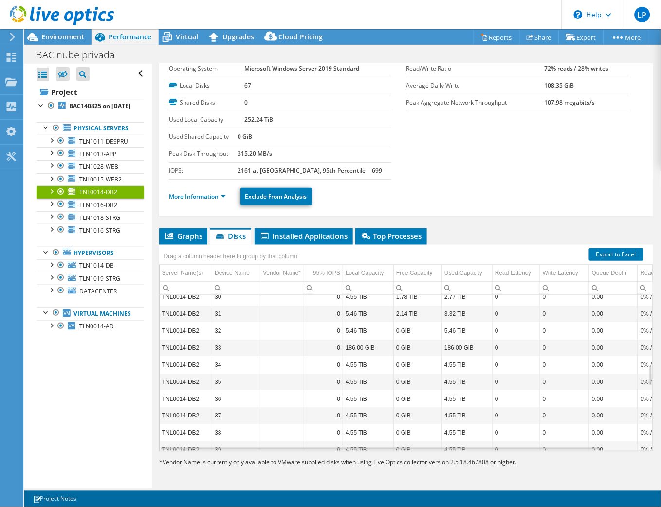
scroll to position [713, 0]
